Goal: Information Seeking & Learning: Learn about a topic

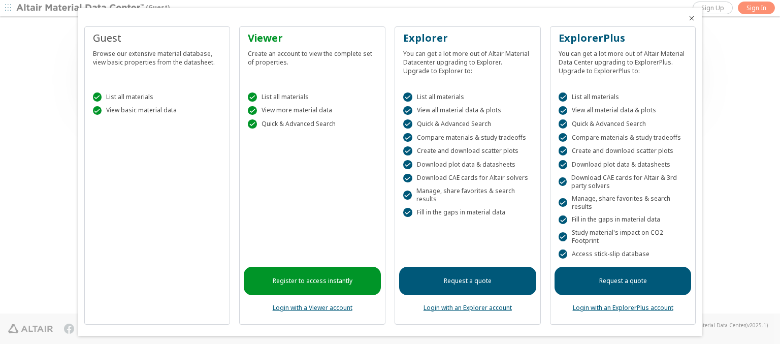
click at [688, 18] on icon "Close" at bounding box center [692, 18] width 8 height 8
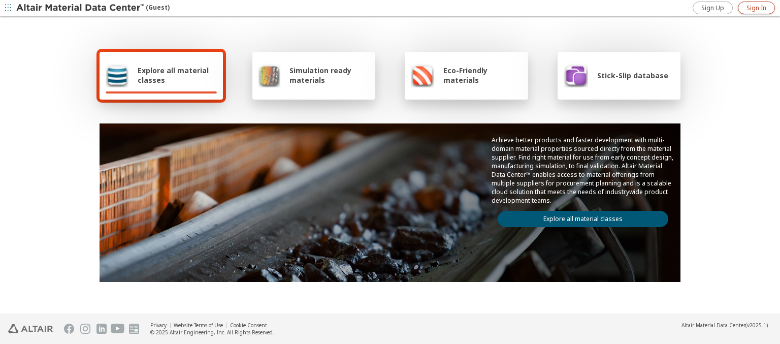
click at [756, 8] on span "Sign In" at bounding box center [756, 8] width 20 height 8
click at [81, 8] on img at bounding box center [80, 8] width 129 height 10
click at [173, 75] on span "Explore all material classes" at bounding box center [177, 75] width 79 height 19
click at [579, 216] on link "Explore all material classes" at bounding box center [583, 219] width 171 height 16
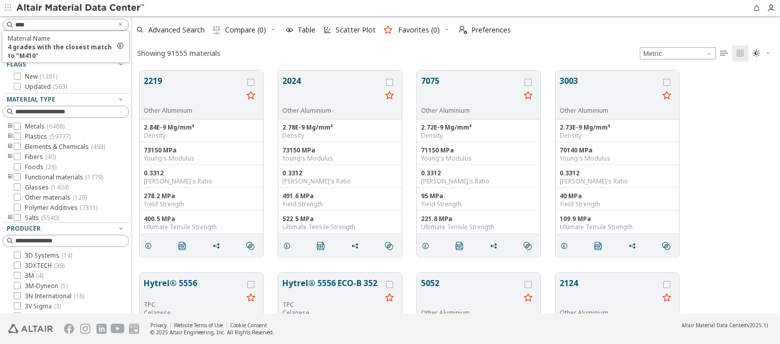
scroll to position [243, 640]
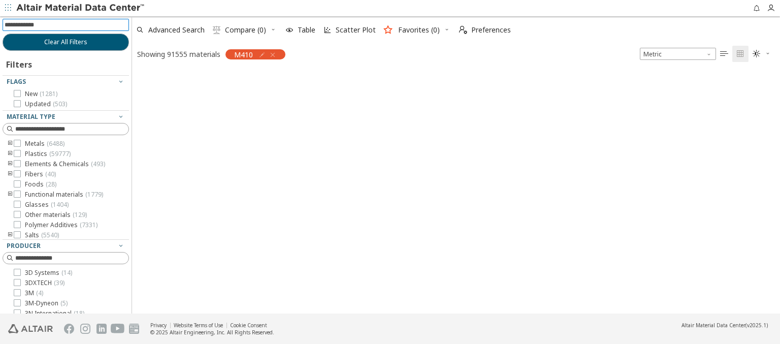
scroll to position [241, 640]
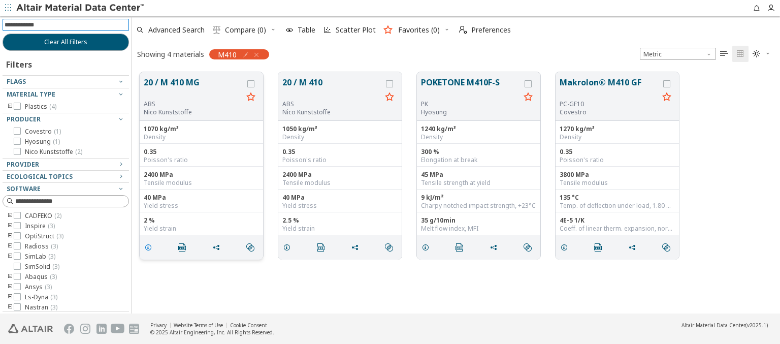
click at [150, 246] on icon "grid" at bounding box center [148, 247] width 8 height 8
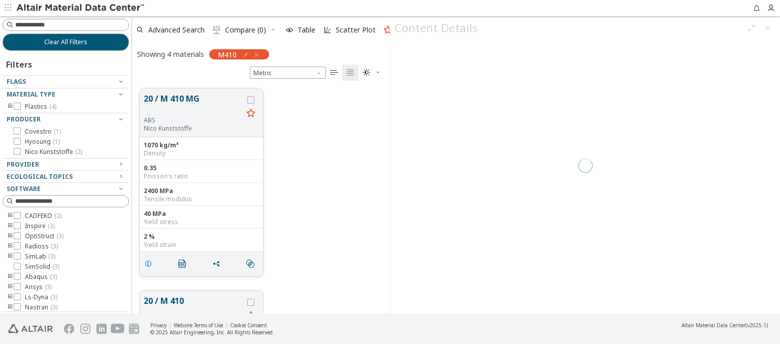
scroll to position [225, 250]
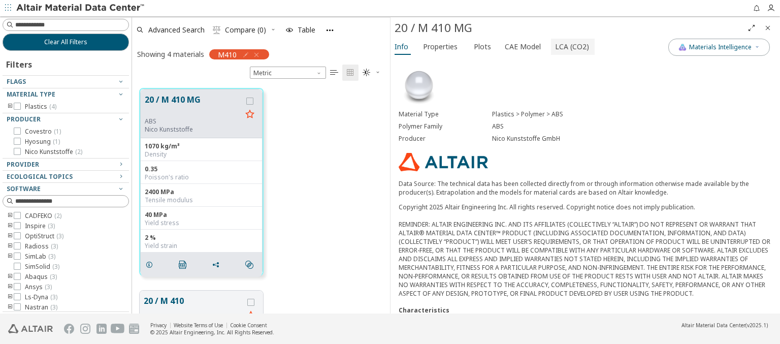
click at [566, 46] on span "LCA (CO2)" at bounding box center [572, 47] width 34 height 16
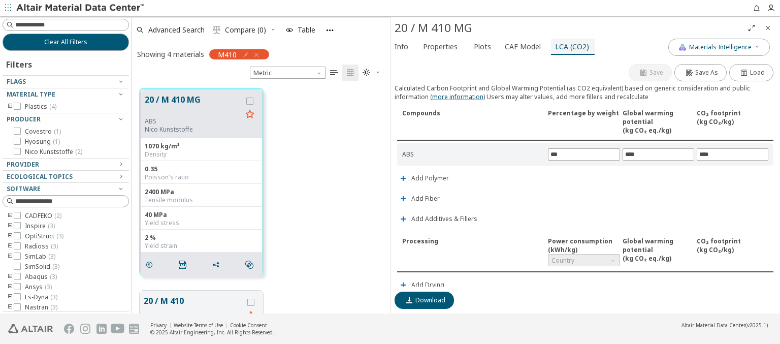
scroll to position [258, 0]
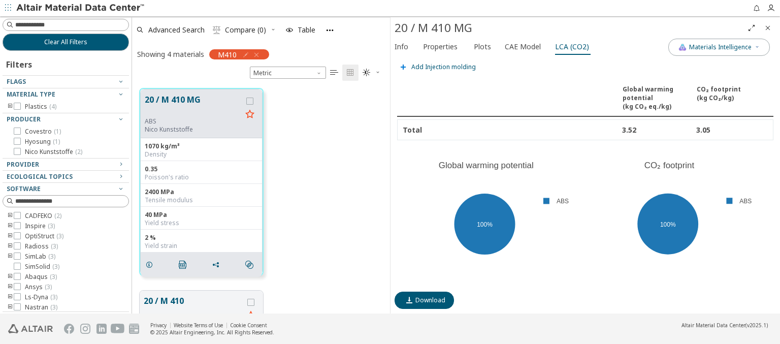
click at [442, 64] on span "Add Injection molding" at bounding box center [443, 67] width 64 height 6
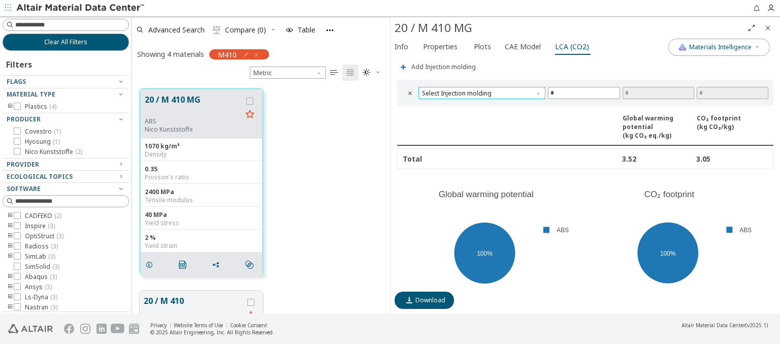
click at [480, 90] on span "Select Injection molding" at bounding box center [481, 93] width 127 height 12
click at [480, 102] on span "Electric machine" at bounding box center [480, 102] width 116 height 7
click at [480, 90] on span "Electric machine" at bounding box center [481, 93] width 127 height 12
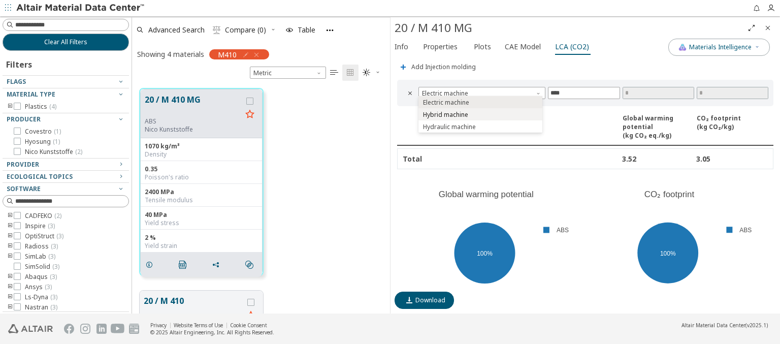
click at [480, 114] on span "Hybrid machine" at bounding box center [480, 114] width 116 height 7
click at [480, 90] on span "Hybrid machine" at bounding box center [481, 93] width 127 height 12
click at [480, 126] on span "Hydraulic machine" at bounding box center [480, 126] width 116 height 7
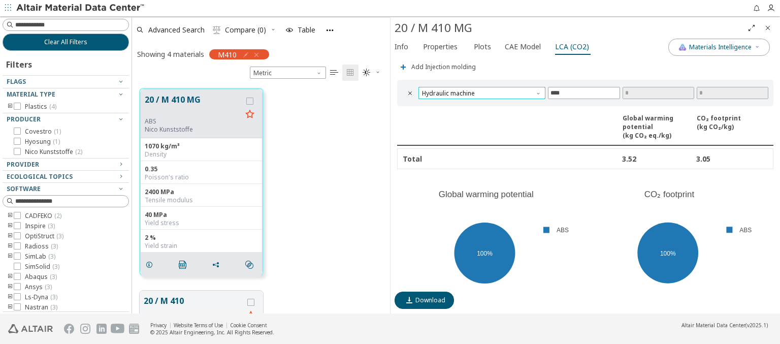
click at [480, 90] on span "Hydraulic machine" at bounding box center [481, 93] width 127 height 12
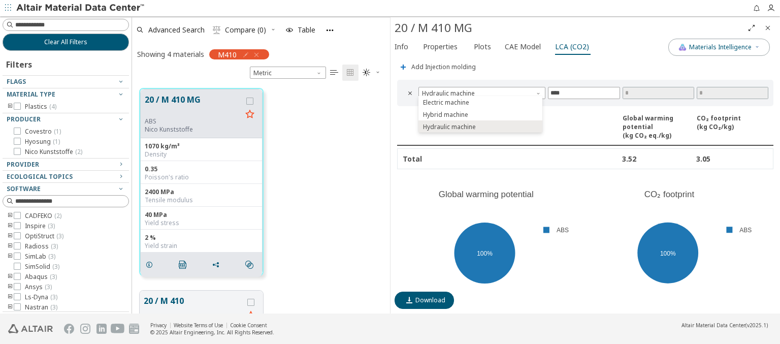
click at [768, 27] on icon "Close" at bounding box center [768, 28] width 8 height 8
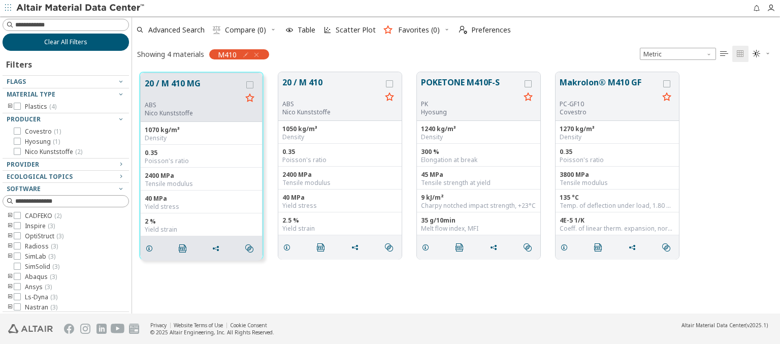
click at [62, 42] on span "Clear All Filters" at bounding box center [65, 42] width 43 height 8
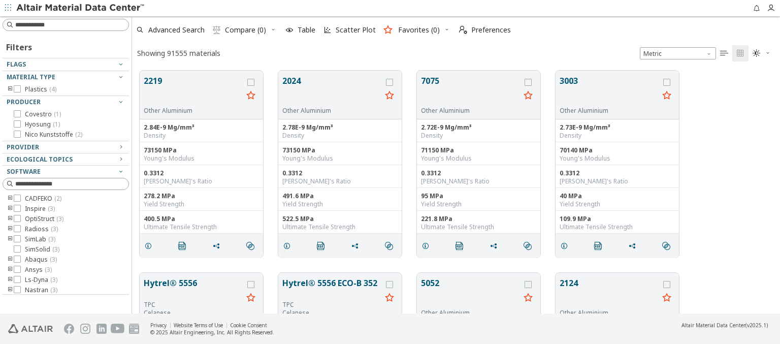
scroll to position [243, 640]
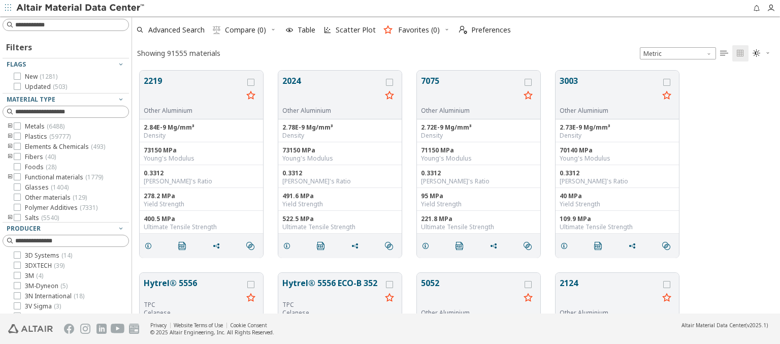
click at [81, 8] on img at bounding box center [80, 8] width 129 height 10
